Goal: Information Seeking & Learning: Learn about a topic

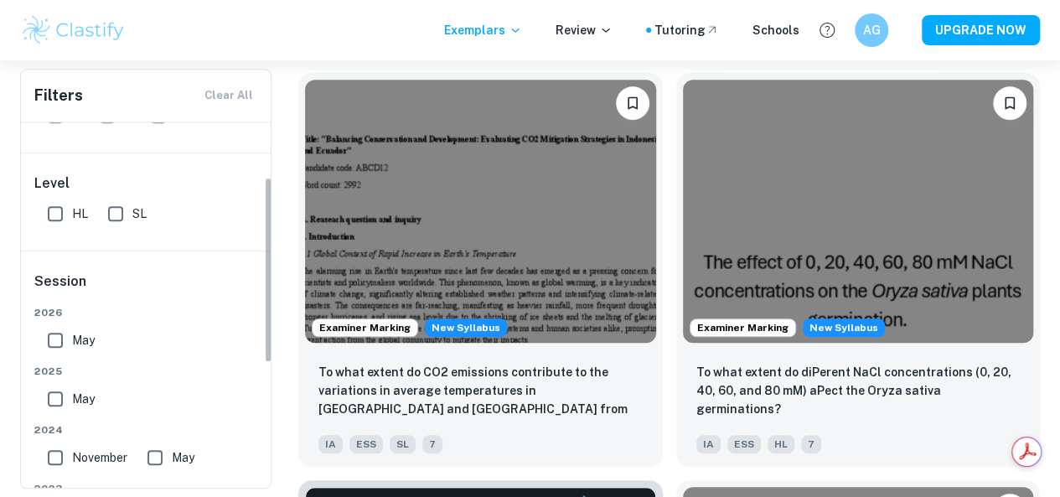
click at [60, 214] on input "HL" at bounding box center [56, 214] width 34 height 34
checkbox input "true"
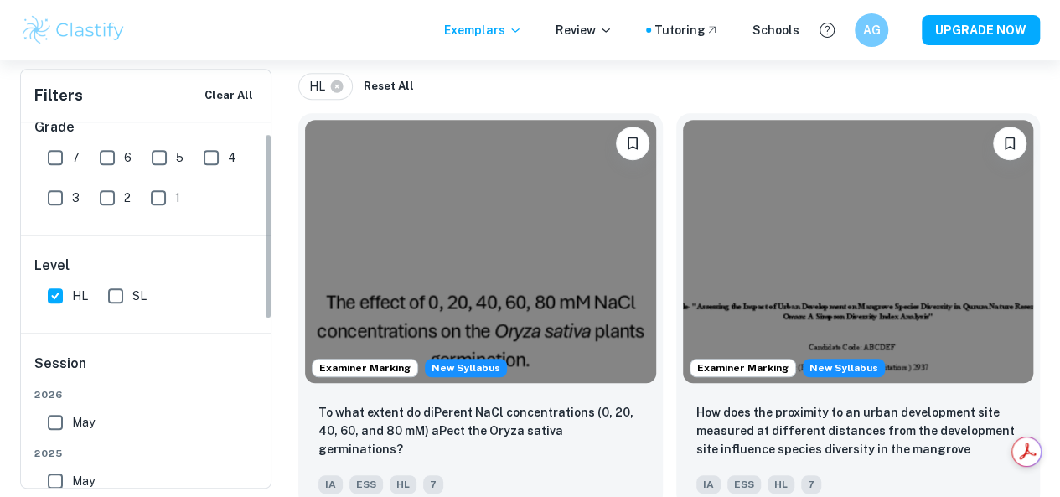
scroll to position [22, 0]
click at [62, 157] on input "7" at bounding box center [56, 161] width 34 height 34
checkbox input "true"
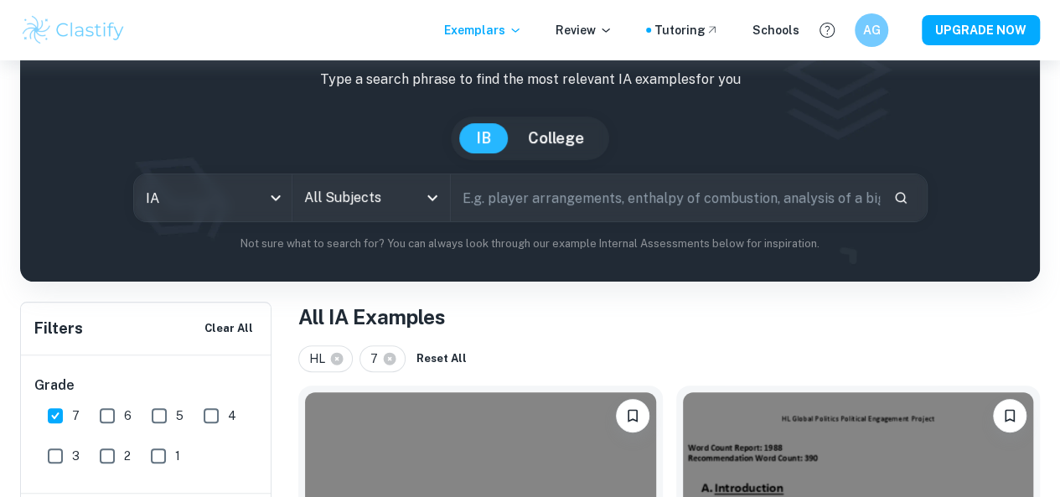
scroll to position [74, 0]
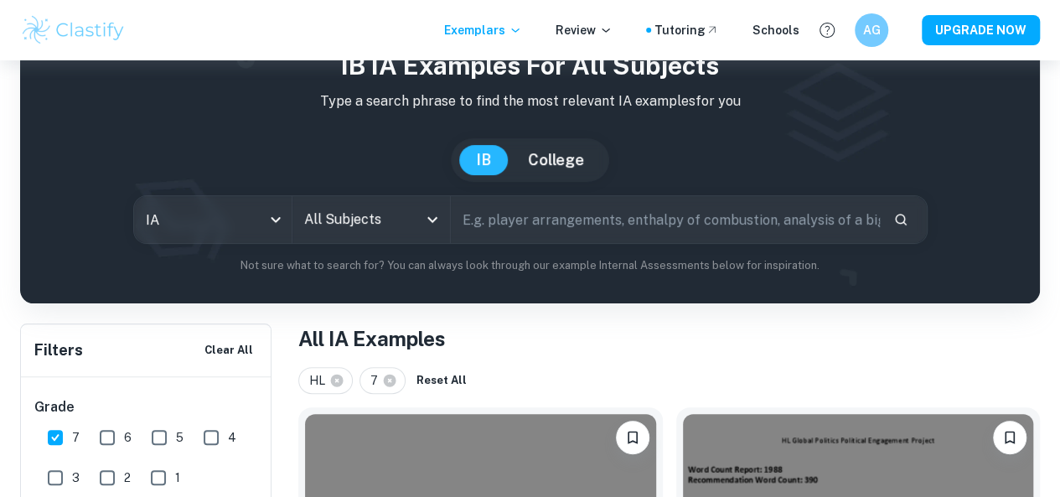
click at [417, 223] on input "All Subjects" at bounding box center [358, 220] width 117 height 32
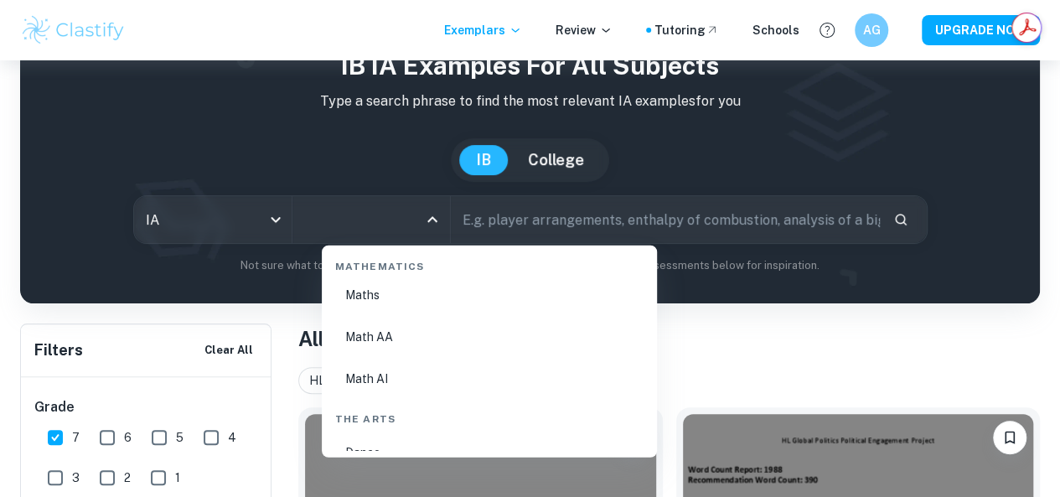
scroll to position [2929, 0]
click at [401, 301] on li "Math AA" at bounding box center [490, 312] width 322 height 39
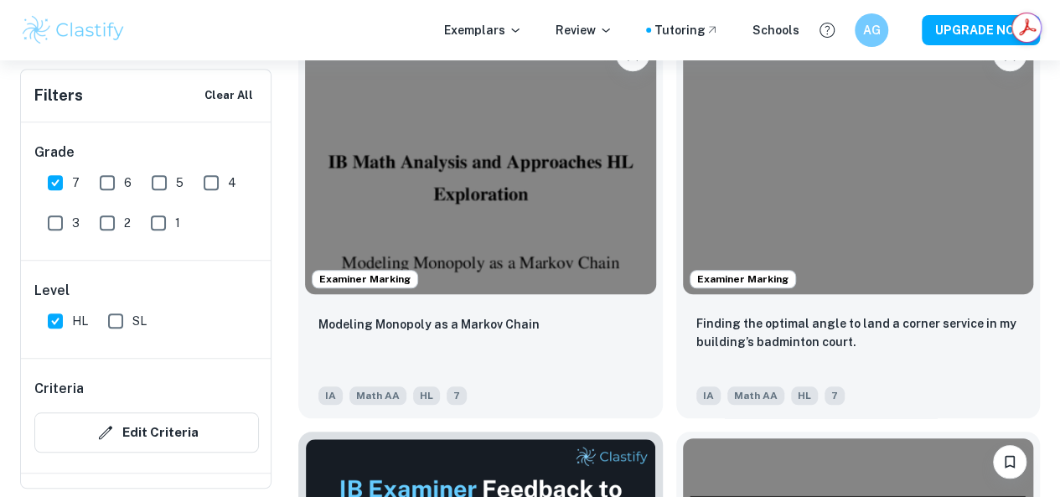
scroll to position [588, 0]
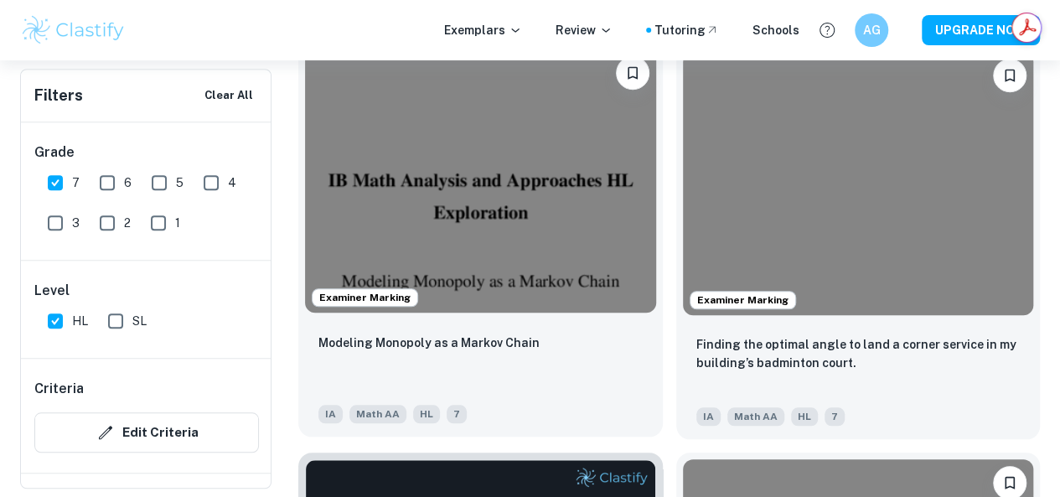
click at [474, 119] on img at bounding box center [480, 180] width 351 height 263
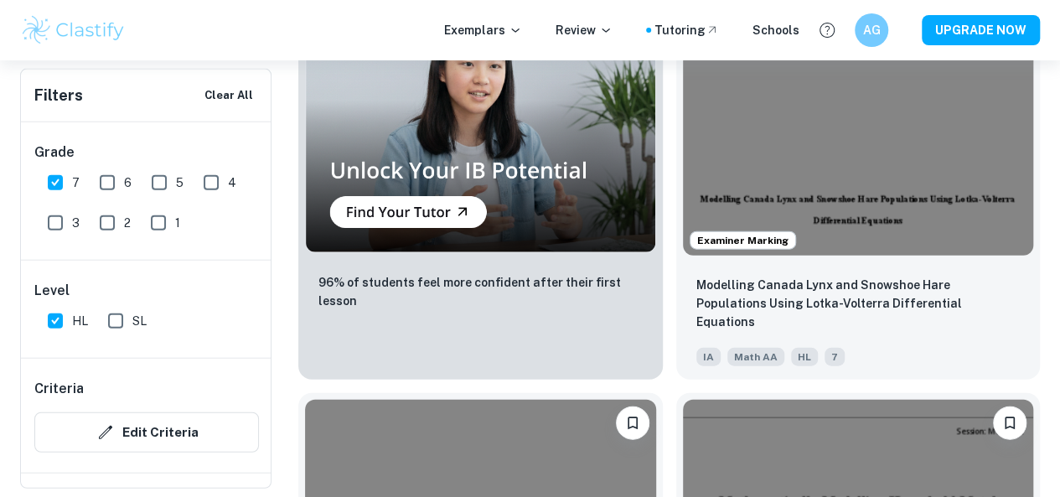
scroll to position [1869, 0]
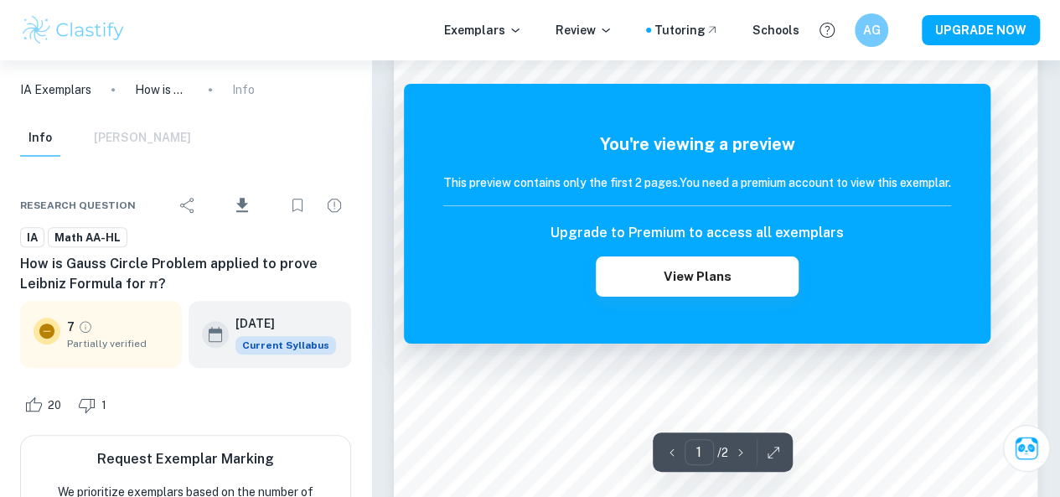
scroll to position [355, 0]
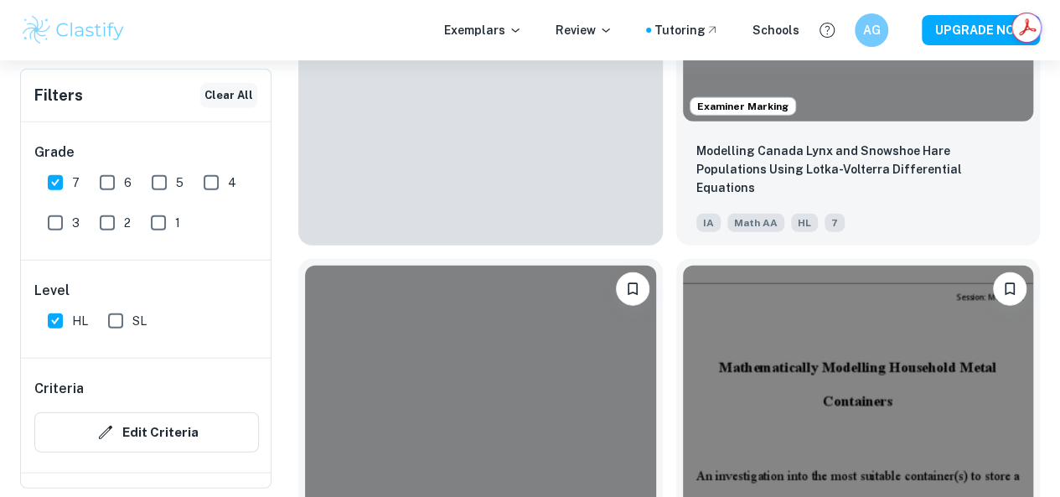
click at [211, 94] on button "Clear All" at bounding box center [228, 95] width 57 height 25
checkbox input "false"
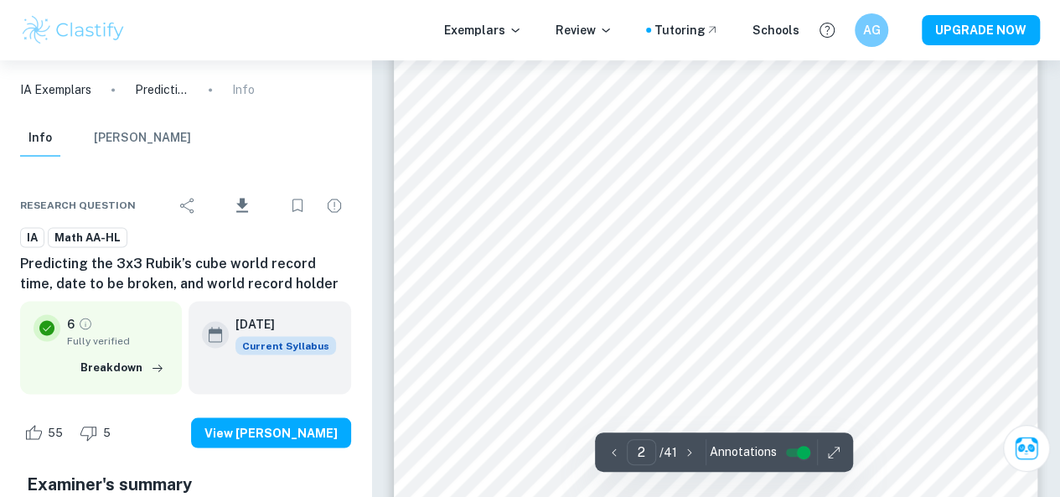
scroll to position [1312, 0]
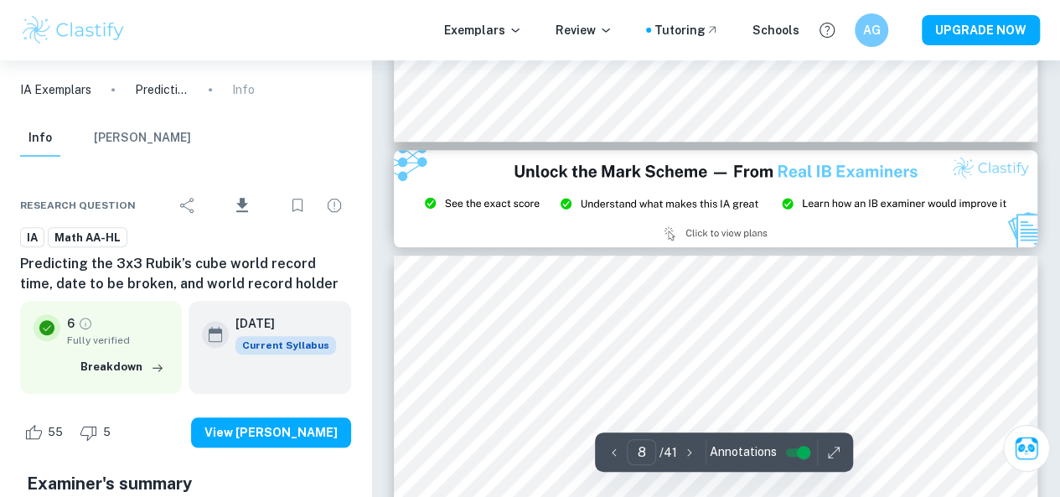
type input "9"
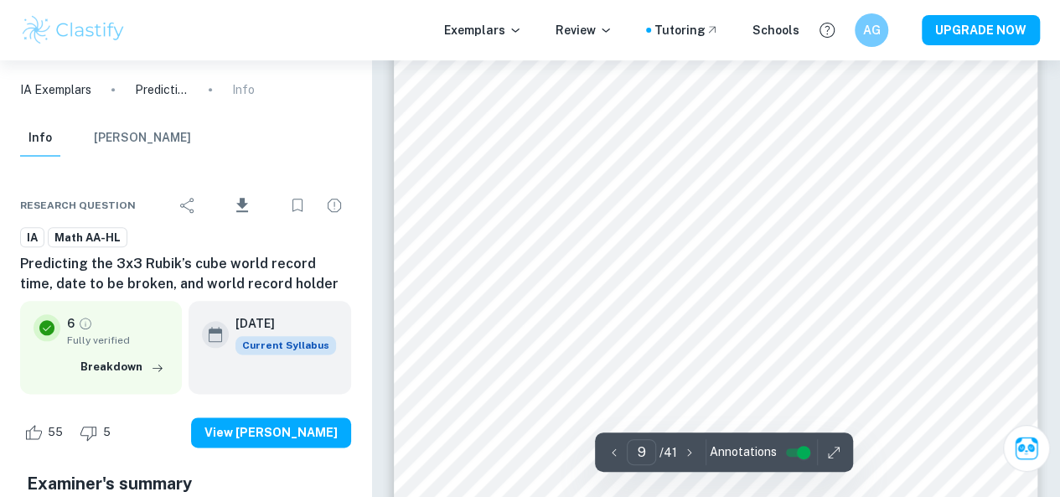
scroll to position [7225, 0]
